Goal: Transaction & Acquisition: Purchase product/service

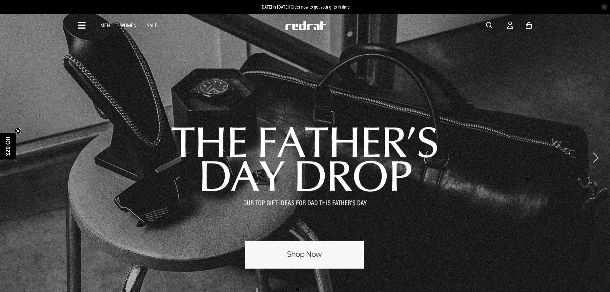
click at [328, 202] on link "1 / 3" at bounding box center [305, 158] width 610 height 290
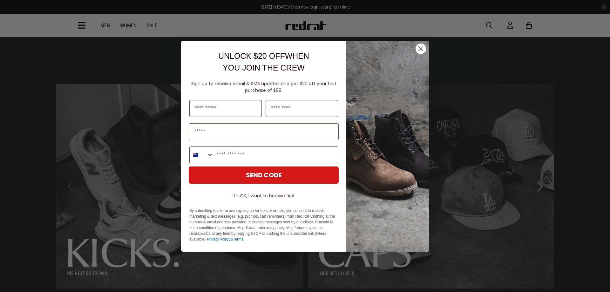
click at [421, 54] on circle "Close dialog" at bounding box center [421, 48] width 10 height 10
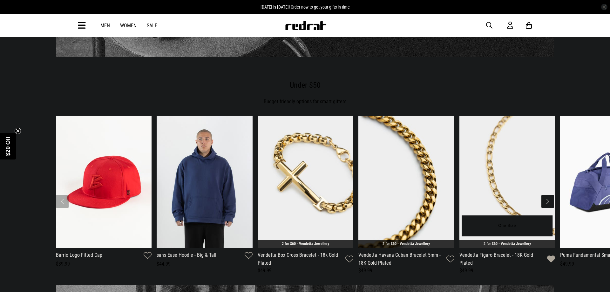
scroll to position [671, 0]
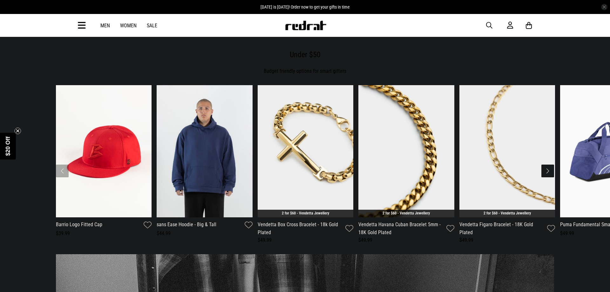
click at [549, 165] on button "Next slide" at bounding box center [548, 171] width 13 height 13
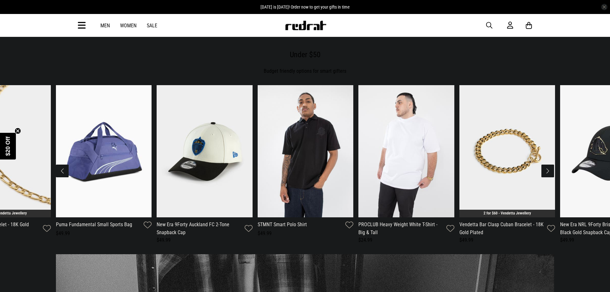
click at [549, 165] on button "Next slide" at bounding box center [548, 171] width 13 height 13
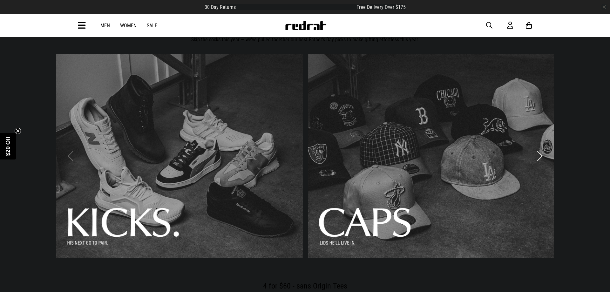
scroll to position [0, 0]
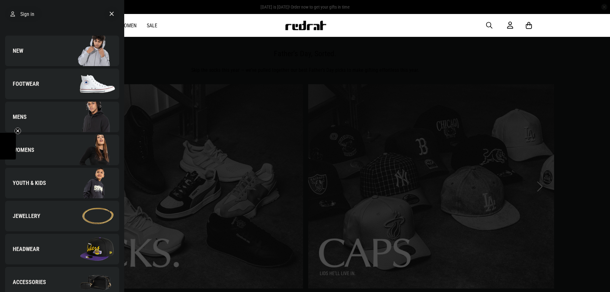
scroll to position [103, 0]
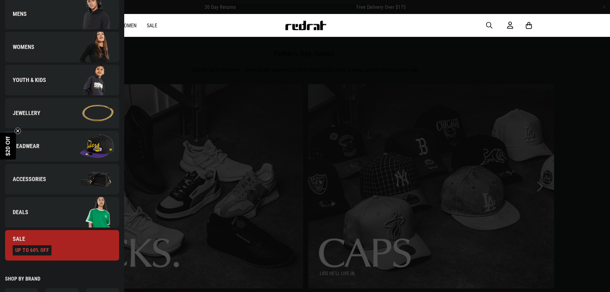
click at [62, 97] on img at bounding box center [90, 113] width 57 height 32
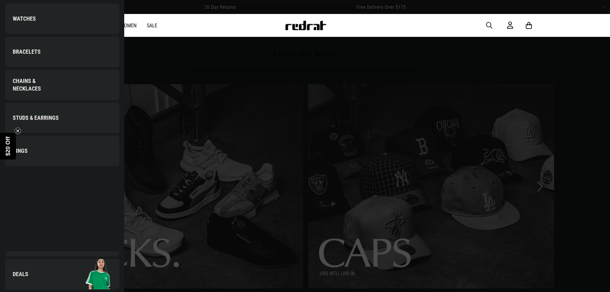
scroll to position [0, 0]
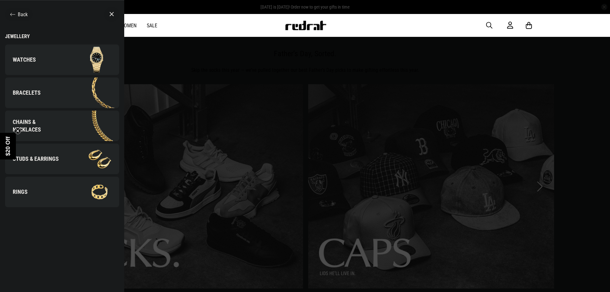
click at [14, 33] on div "Jewellery" at bounding box center [62, 36] width 114 height 6
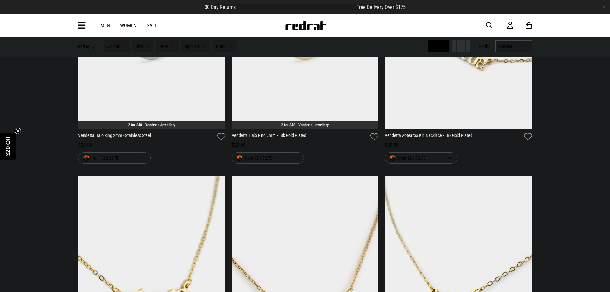
scroll to position [1862, 0]
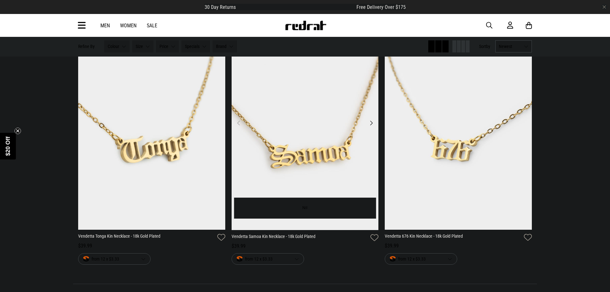
click at [313, 113] on img at bounding box center [305, 127] width 147 height 206
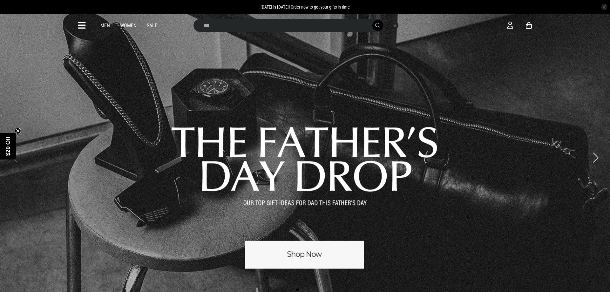
type input "***"
click at [373, 20] on button "submit" at bounding box center [378, 25] width 11 height 11
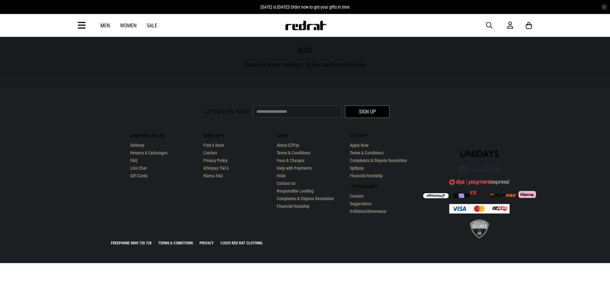
click at [492, 23] on span "button" at bounding box center [489, 26] width 6 height 8
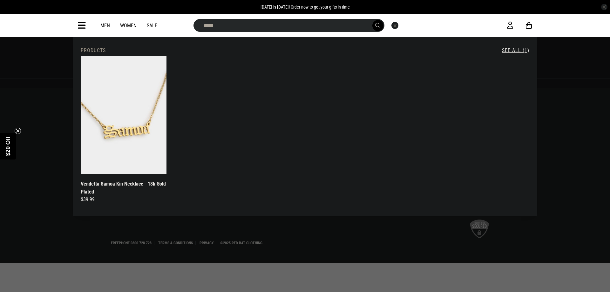
type input "*****"
click at [373, 20] on button "submit" at bounding box center [378, 25] width 11 height 11
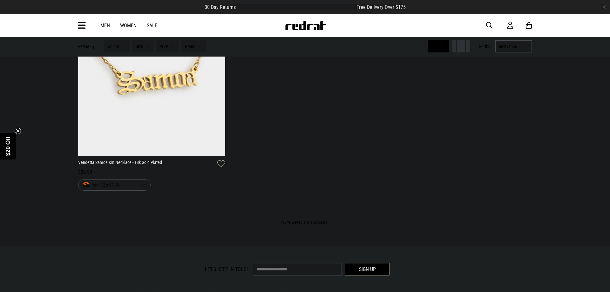
scroll to position [83, 0]
